Goal: Information Seeking & Learning: Learn about a topic

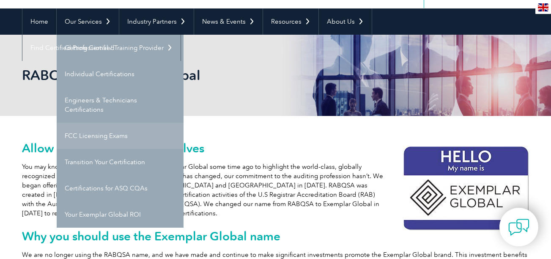
scroll to position [85, 0]
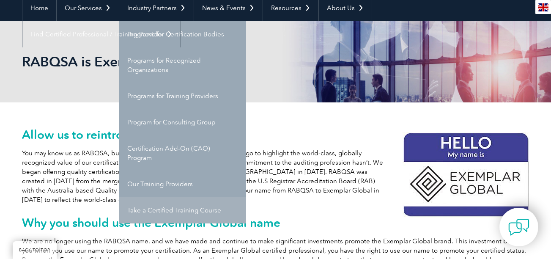
click at [159, 208] on link "Take a Certified Training Course" at bounding box center [182, 210] width 127 height 26
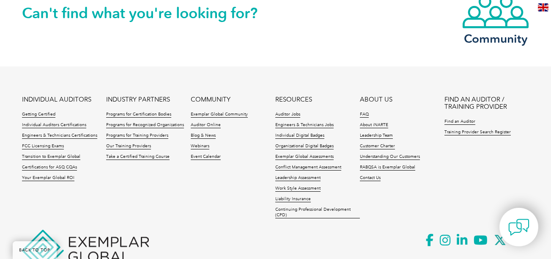
scroll to position [974, 0]
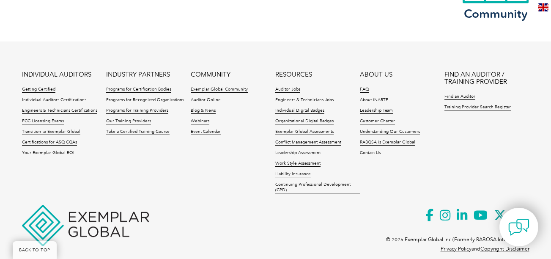
click at [65, 100] on link "Individual Auditors Certifications" at bounding box center [54, 100] width 64 height 6
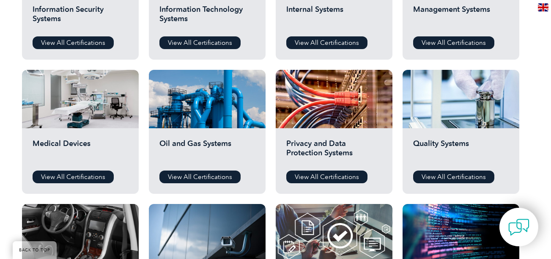
scroll to position [549, 0]
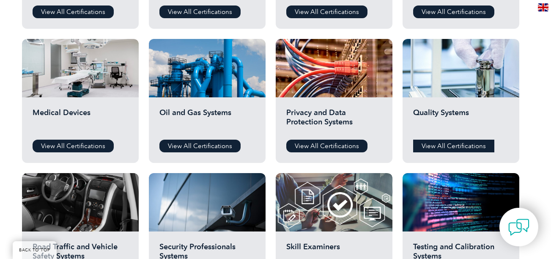
click at [450, 145] on link "View All Certifications" at bounding box center [453, 145] width 81 height 13
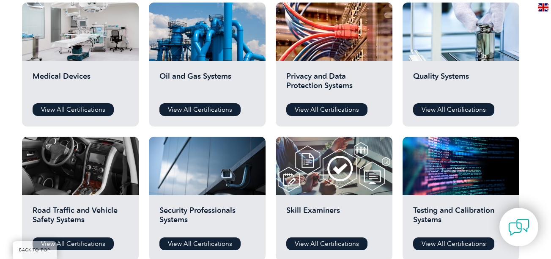
scroll to position [634, 0]
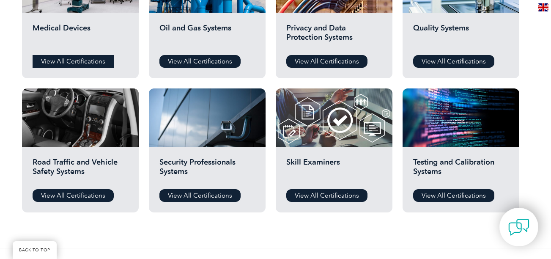
click at [49, 57] on link "View All Certifications" at bounding box center [73, 61] width 81 height 13
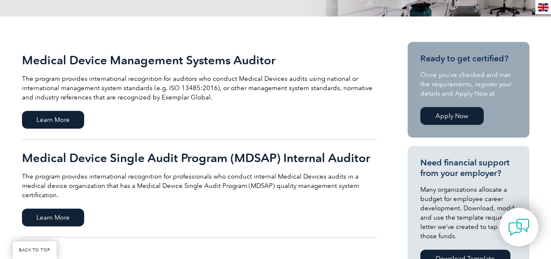
scroll to position [169, 0]
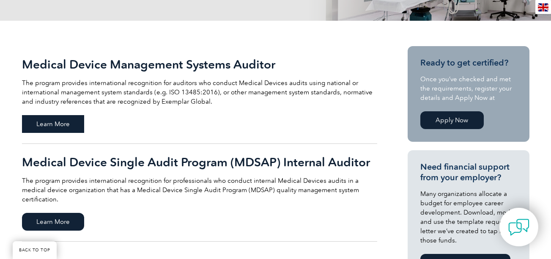
click at [60, 123] on span "Learn More" at bounding box center [53, 124] width 62 height 18
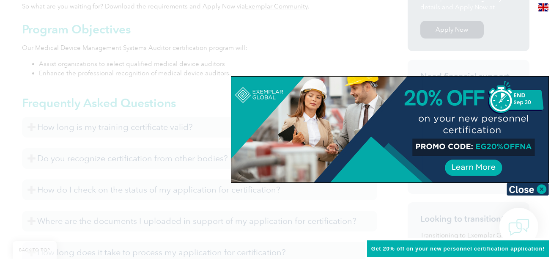
scroll to position [320, 0]
click at [540, 191] on img at bounding box center [527, 189] width 42 height 13
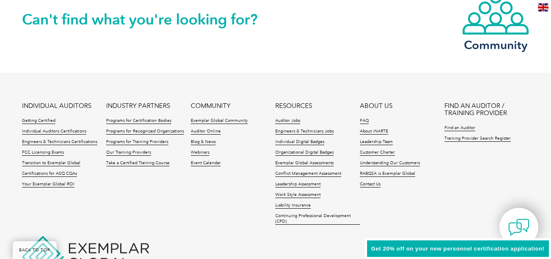
scroll to position [1123, 0]
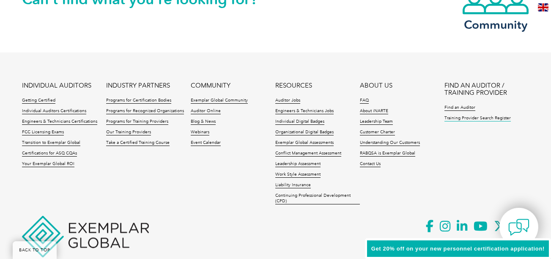
click at [476, 120] on link "Training Provider Search Register" at bounding box center [477, 118] width 66 height 6
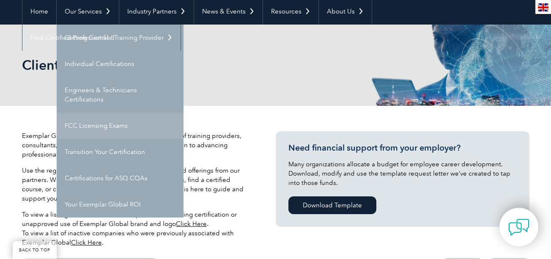
scroll to position [85, 0]
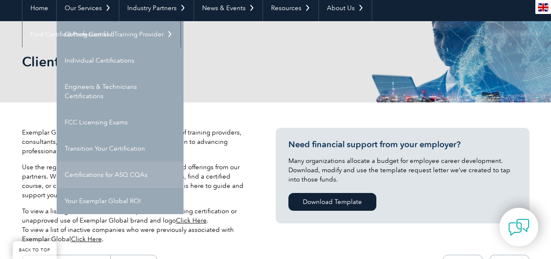
click at [106, 174] on link "Certifications for ASQ CQAs" at bounding box center [120, 174] width 127 height 26
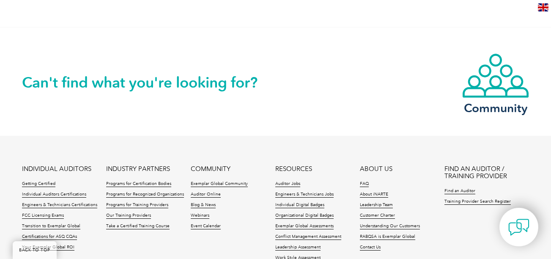
scroll to position [935, 0]
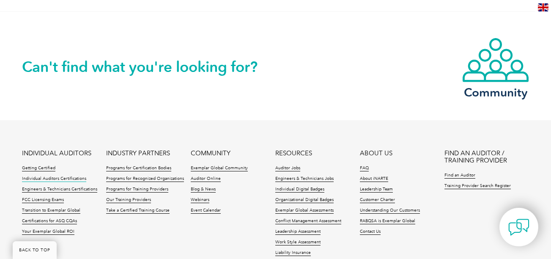
click at [63, 176] on link "Individual Auditors Certifications" at bounding box center [54, 179] width 64 height 6
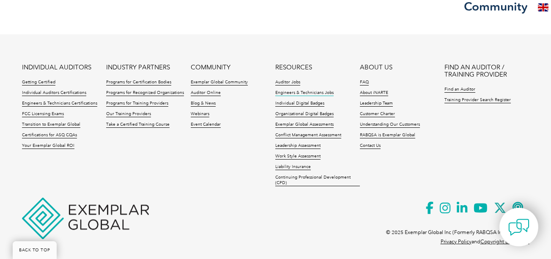
scroll to position [962, 0]
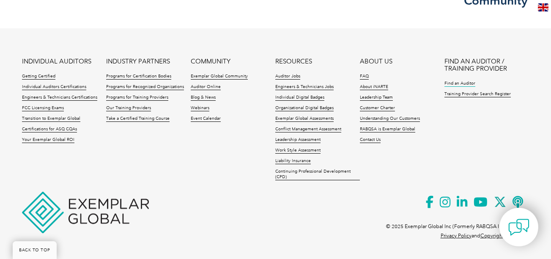
click at [458, 84] on link "Find an Auditor" at bounding box center [459, 84] width 31 height 6
click at [62, 87] on link "Individual Auditors Certifications" at bounding box center [54, 87] width 64 height 6
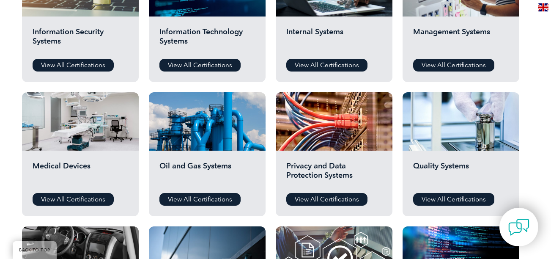
scroll to position [507, 0]
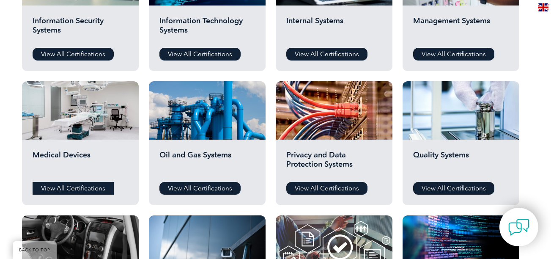
click at [70, 188] on link "View All Certifications" at bounding box center [73, 188] width 81 height 13
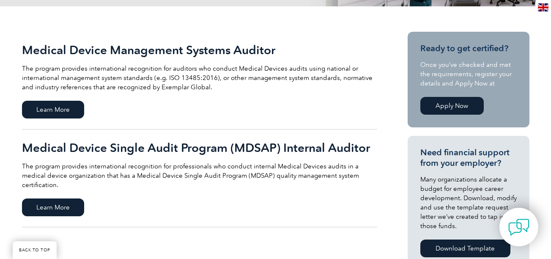
scroll to position [211, 0]
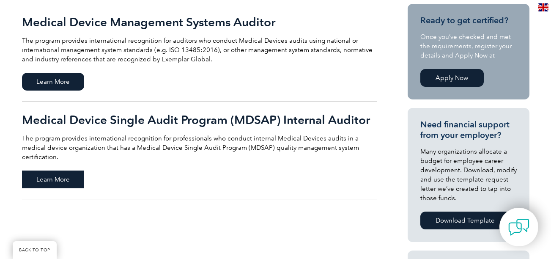
click at [68, 170] on span "Learn More" at bounding box center [53, 179] width 62 height 18
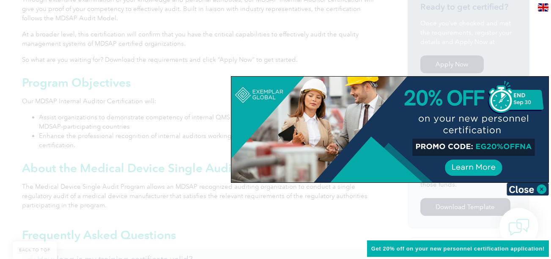
scroll to position [287, 0]
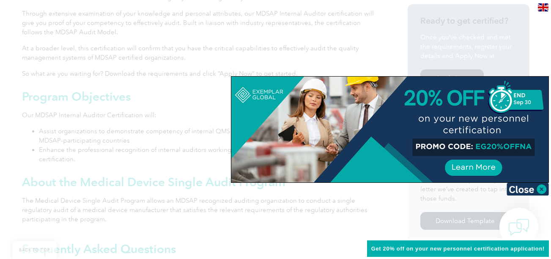
click at [541, 187] on img at bounding box center [527, 189] width 42 height 13
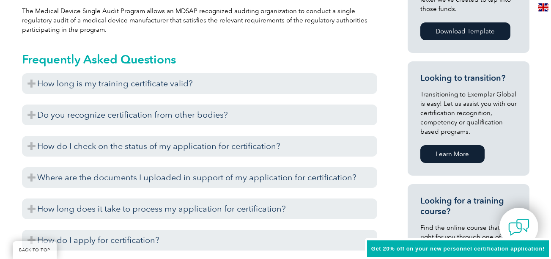
scroll to position [499, 0]
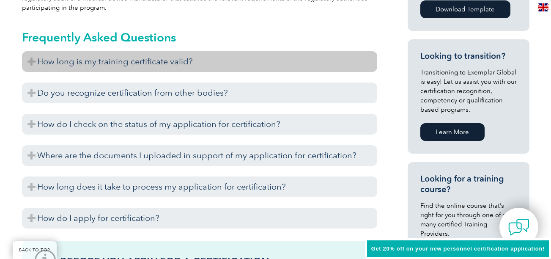
click at [31, 64] on h3 "How long is my training certificate valid?" at bounding box center [199, 61] width 355 height 21
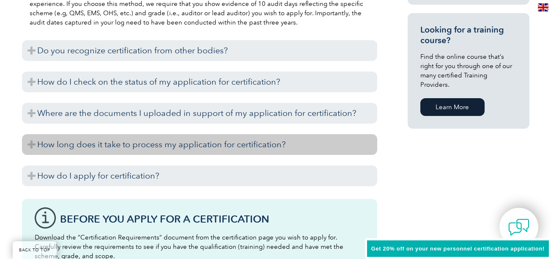
scroll to position [668, 0]
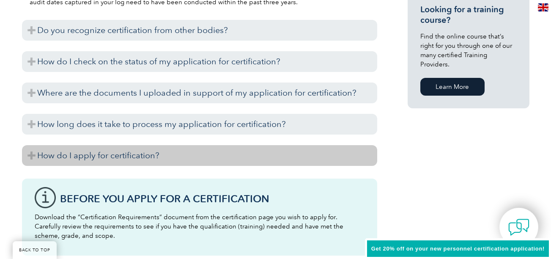
click at [29, 152] on h3 "How do I apply for certification?" at bounding box center [199, 155] width 355 height 21
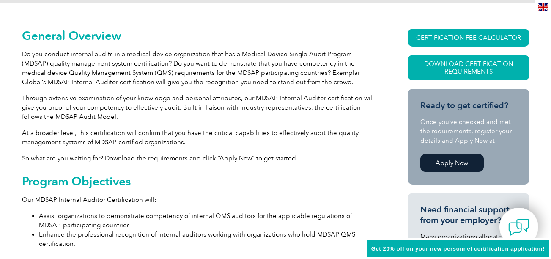
scroll to position [0, 0]
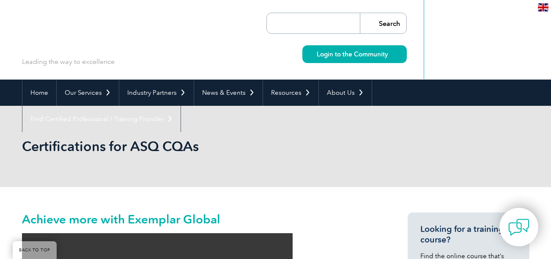
scroll to position [935, 0]
